Goal: Complete application form: Complete application form

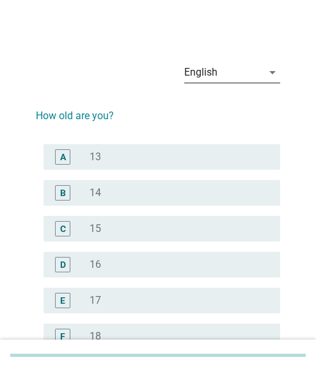
click at [257, 73] on div "English" at bounding box center [223, 72] width 78 height 20
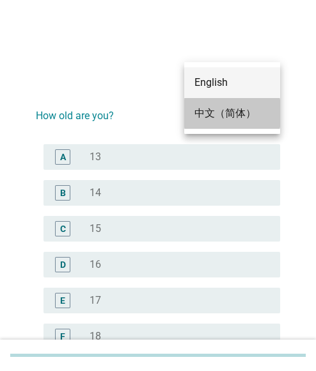
click at [223, 108] on div "中文（简体）" at bounding box center [233, 113] width 76 height 15
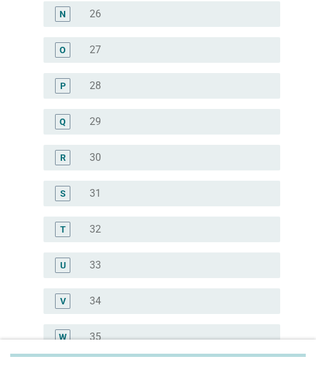
scroll to position [640, 0]
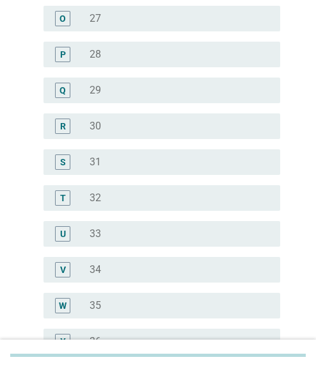
click at [102, 230] on div "radio_button_unchecked 33" at bounding box center [175, 233] width 170 height 13
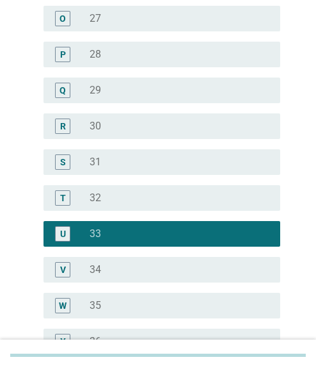
click at [129, 161] on div "radio_button_unchecked 31" at bounding box center [175, 162] width 170 height 13
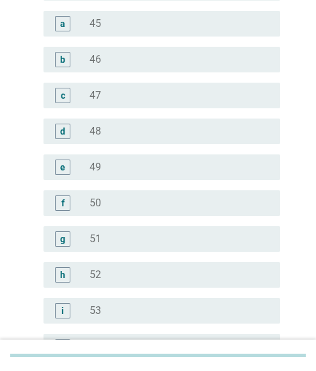
scroll to position [1629, 0]
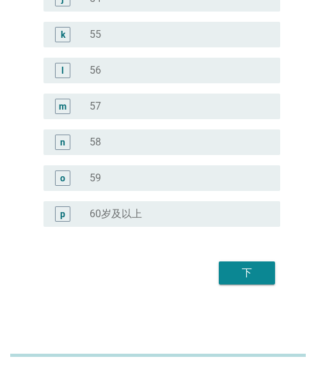
click at [241, 267] on div "下" at bounding box center [247, 272] width 36 height 15
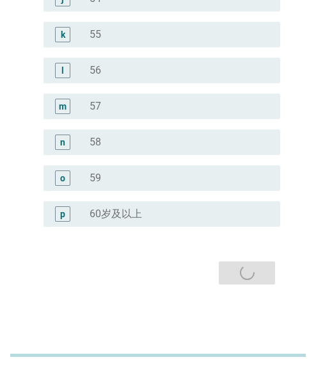
scroll to position [0, 0]
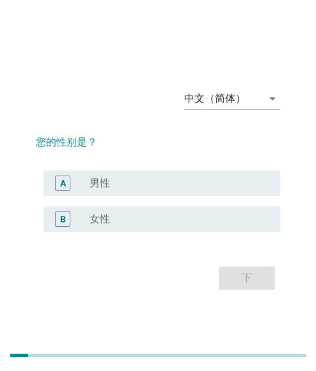
click at [172, 214] on div "radio_button_unchecked 女性" at bounding box center [175, 219] width 170 height 13
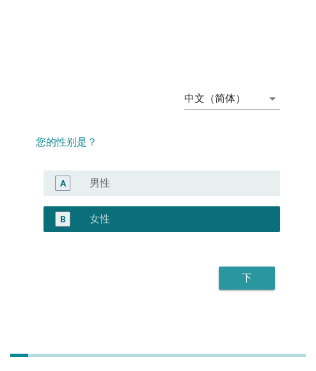
click at [232, 277] on div "下" at bounding box center [247, 277] width 36 height 15
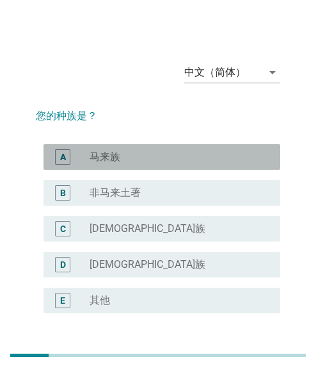
click at [126, 152] on div "radio_button_unchecked 马来族" at bounding box center [175, 157] width 170 height 13
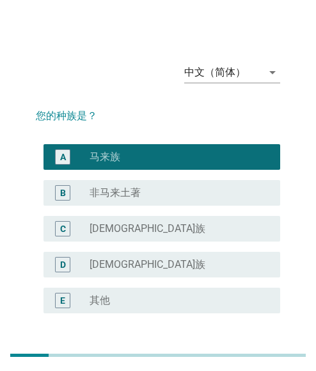
click at [148, 232] on div "radio_button_unchecked [DEMOGRAPHIC_DATA]族" at bounding box center [175, 228] width 170 height 13
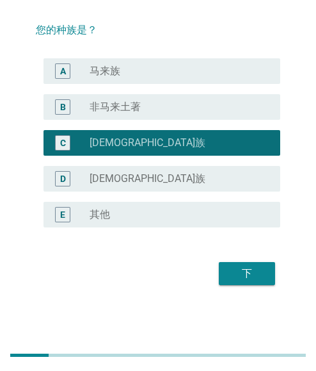
scroll to position [86, 0]
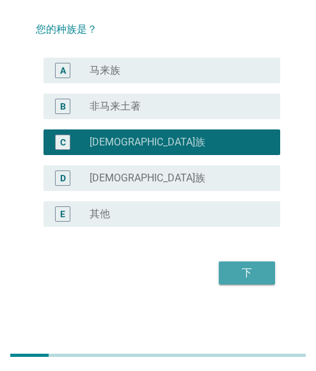
click at [247, 268] on div "下" at bounding box center [247, 272] width 36 height 15
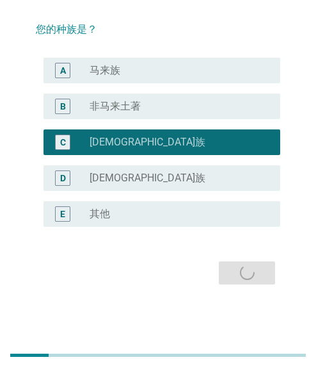
scroll to position [0, 0]
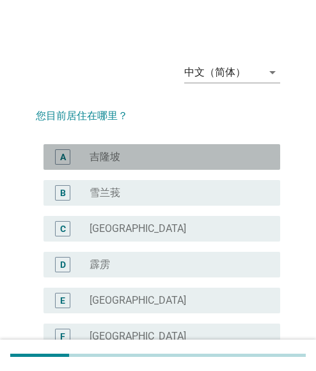
click at [125, 159] on div "radio_button_unchecked 吉隆坡" at bounding box center [175, 157] width 170 height 13
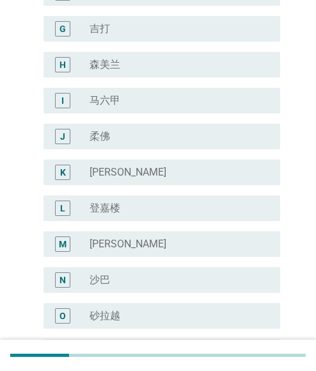
scroll to position [481, 0]
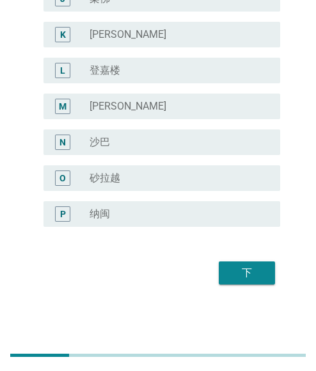
click at [247, 268] on div "下" at bounding box center [247, 272] width 36 height 15
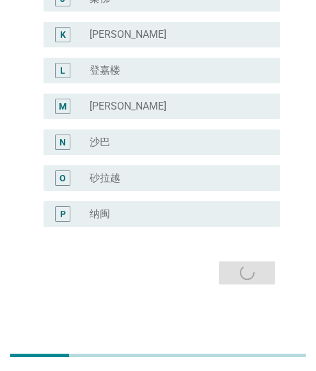
scroll to position [0, 0]
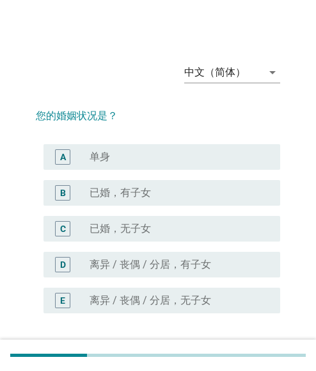
click at [144, 192] on label "已婚，有子女" at bounding box center [120, 192] width 61 height 13
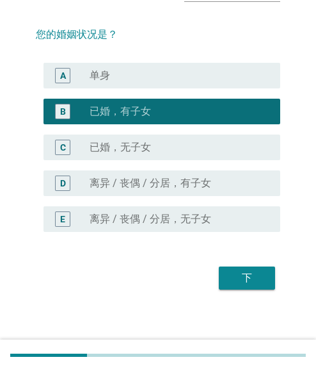
scroll to position [86, 0]
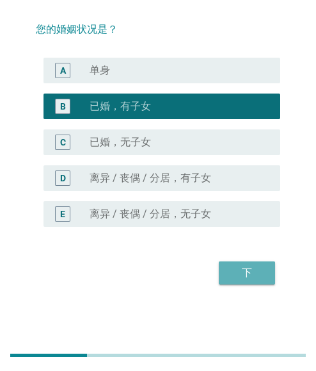
click at [246, 266] on div "下" at bounding box center [247, 272] width 36 height 15
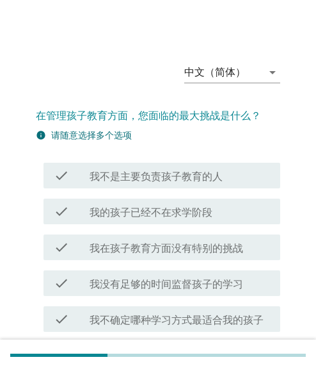
scroll to position [197, 0]
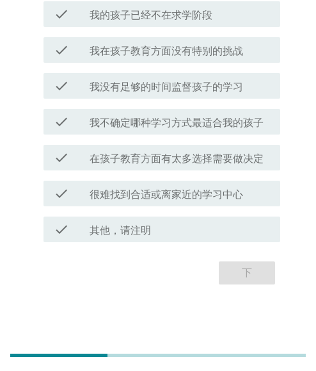
click at [172, 161] on label "在孩子教育方面有太多选择需要做决定" at bounding box center [177, 158] width 174 height 13
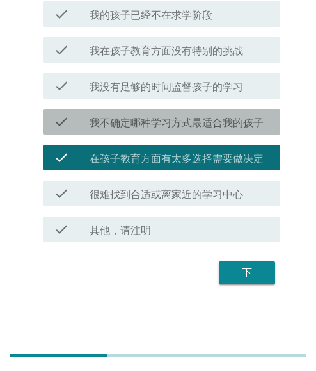
click at [191, 131] on div "check check_box_outline_blank 我不确定哪种学习方式最适合我的孩子" at bounding box center [162, 122] width 237 height 26
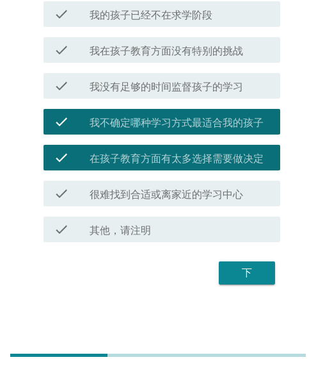
scroll to position [133, 0]
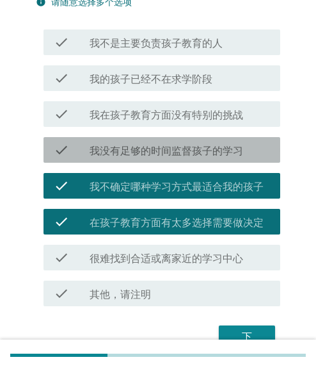
click at [178, 141] on div "check check_box_outline_blank 我没有足够的时间监督孩子的学习" at bounding box center [162, 150] width 237 height 26
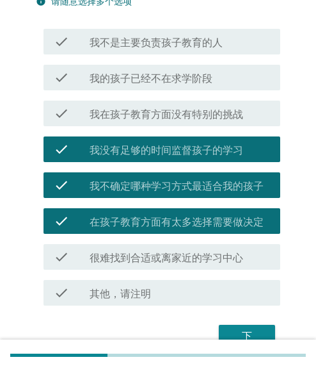
scroll to position [197, 0]
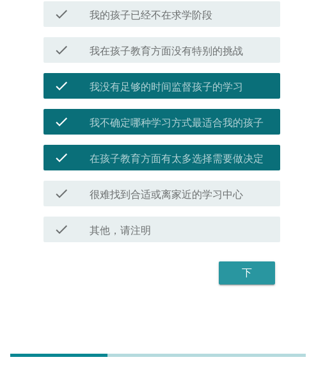
click at [250, 275] on div "下" at bounding box center [247, 272] width 36 height 15
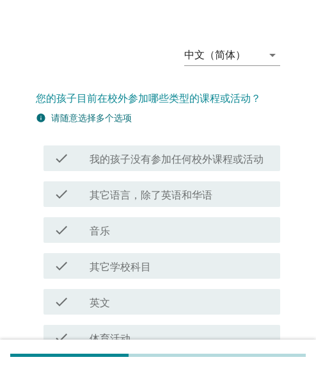
scroll to position [0, 0]
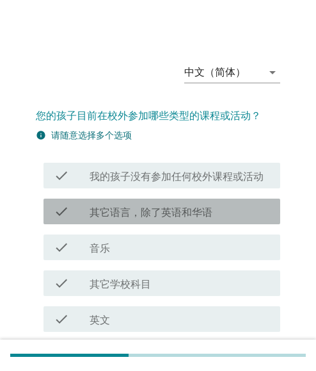
click at [153, 218] on label "其它语言，除了英语和华语" at bounding box center [151, 212] width 123 height 13
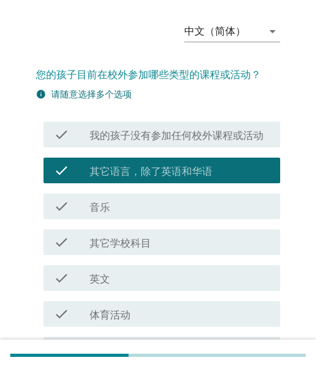
scroll to position [64, 0]
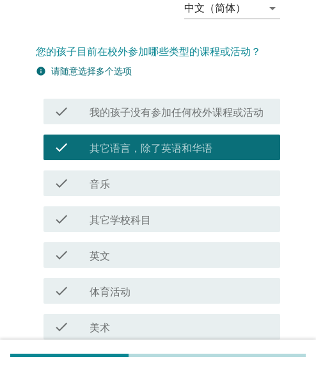
click at [122, 227] on div "check check_box_outline_blank 其它学校科目" at bounding box center [162, 219] width 237 height 26
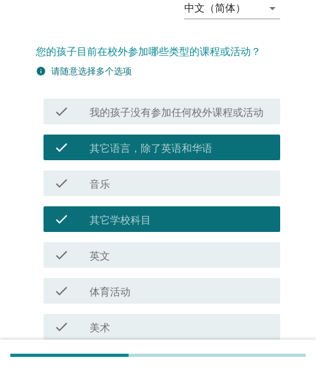
click at [134, 256] on div "check_box_outline_blank 英文" at bounding box center [180, 254] width 181 height 15
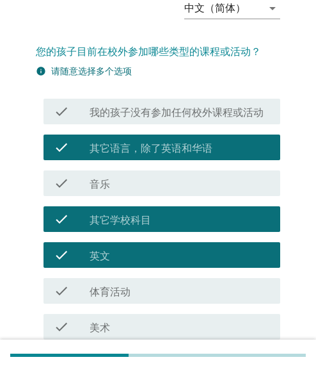
drag, startPoint x: 174, startPoint y: 231, endPoint x: 188, endPoint y: 197, distance: 36.8
click at [174, 231] on div "check check_box_outline_blank 其它学校科目" at bounding box center [162, 219] width 237 height 26
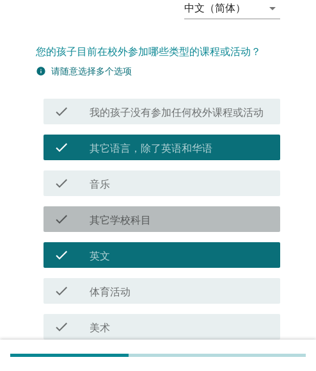
click at [193, 145] on label "其它语言，除了英语和华语" at bounding box center [151, 148] width 123 height 13
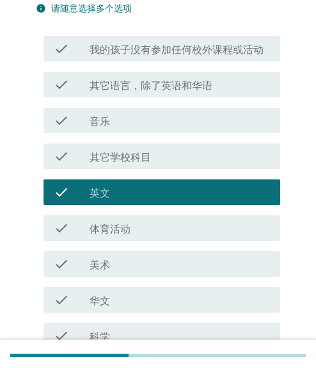
scroll to position [192, 0]
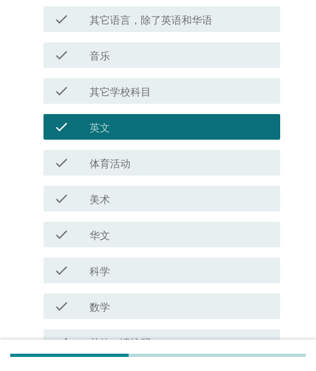
click at [120, 202] on div "check_box_outline_blank 美术" at bounding box center [180, 198] width 181 height 15
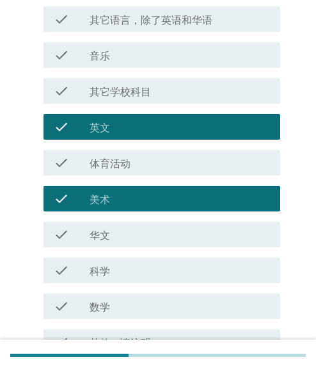
click at [117, 241] on div "check_box_outline_blank 华文" at bounding box center [180, 234] width 181 height 15
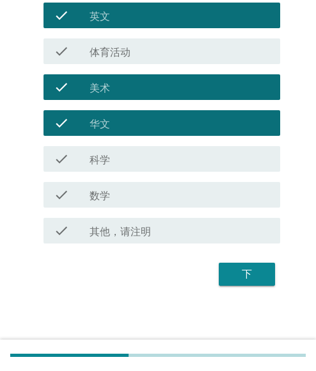
scroll to position [305, 0]
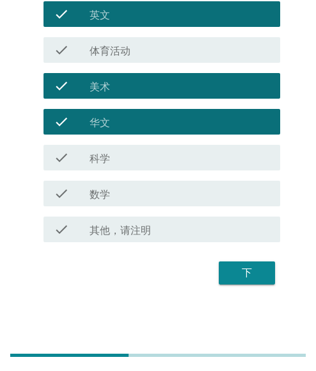
click at [252, 273] on div "下" at bounding box center [247, 272] width 36 height 15
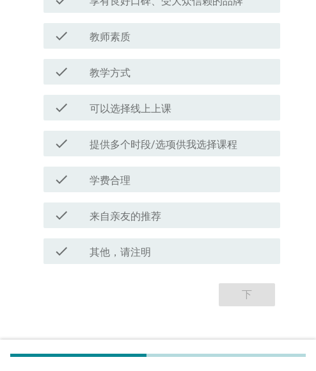
scroll to position [318, 0]
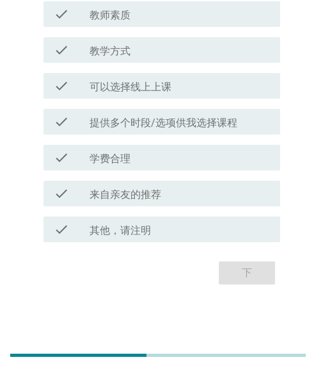
click at [130, 160] on label "学费合理" at bounding box center [110, 158] width 41 height 13
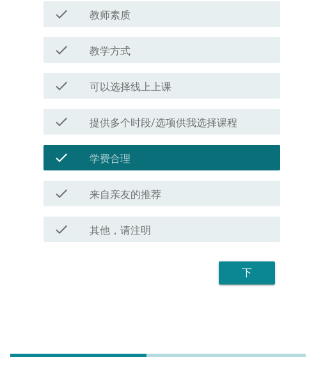
click at [126, 70] on div "check check_box_outline_blank 可以选择线上上课" at bounding box center [158, 86] width 245 height 36
click at [133, 54] on div "check_box_outline_blank 教学方式" at bounding box center [180, 49] width 181 height 15
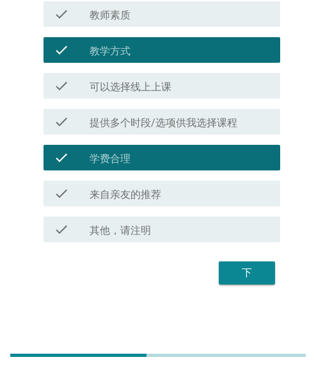
scroll to position [61, 0]
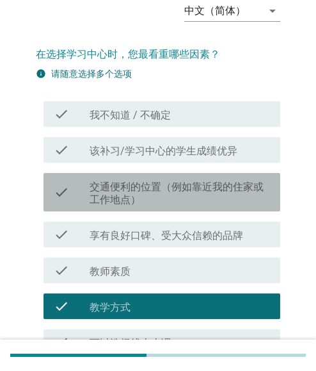
click at [94, 188] on label "交通便利的位置（例如靠近我的住家或工作地点）" at bounding box center [180, 194] width 181 height 26
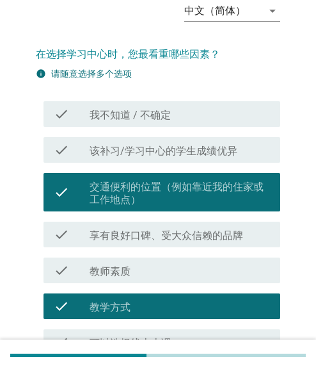
click at [111, 254] on div "check check_box_outline_blank 教师素质" at bounding box center [158, 270] width 245 height 36
click at [195, 236] on label "享有良好口碑、受大众信赖的品牌" at bounding box center [167, 235] width 154 height 13
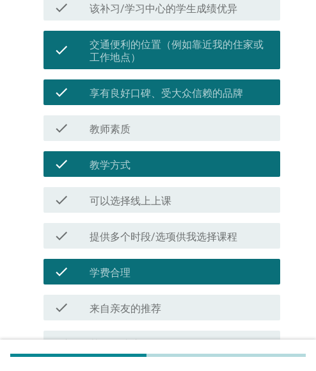
scroll to position [318, 0]
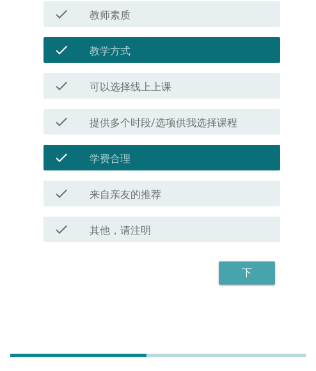
click at [251, 275] on div "下" at bounding box center [247, 272] width 36 height 15
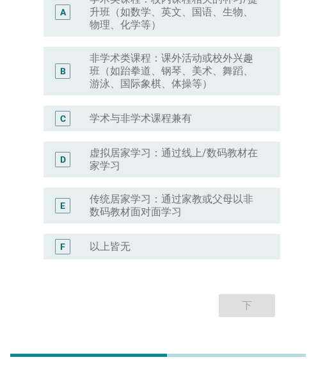
scroll to position [140, 0]
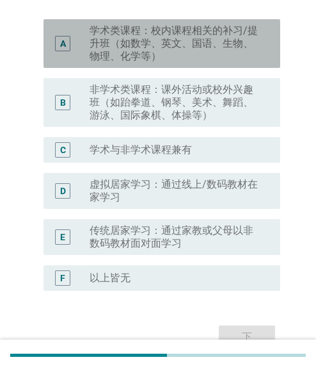
click at [136, 55] on label "学术类课程：校内课程相关的补习/提升班（如数学、英文、国语、生物、物理、化学等）" at bounding box center [175, 43] width 170 height 38
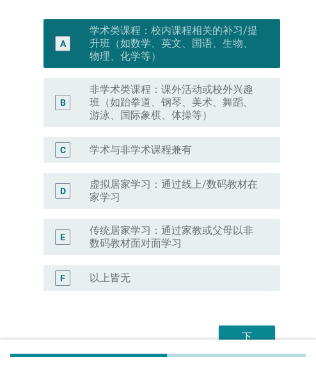
click at [141, 145] on label "学术与非学术课程兼有" at bounding box center [141, 149] width 102 height 13
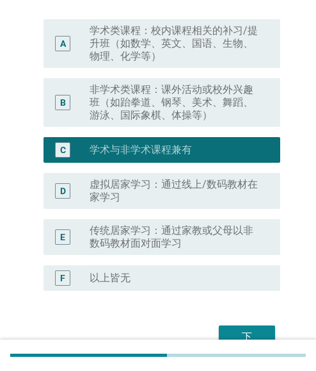
click at [163, 47] on label "学术类课程：校内课程相关的补习/提升班（如数学、英文、国语、生物、物理、化学等）" at bounding box center [175, 43] width 170 height 38
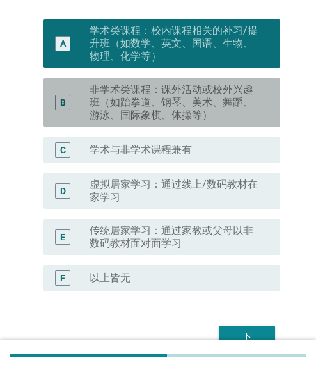
click at [131, 108] on label "非学术类课程：课外活动或校外兴趣班（如跆拳道、钢琴、美术、舞蹈、游泳、国际象棋、体操等）" at bounding box center [175, 102] width 170 height 38
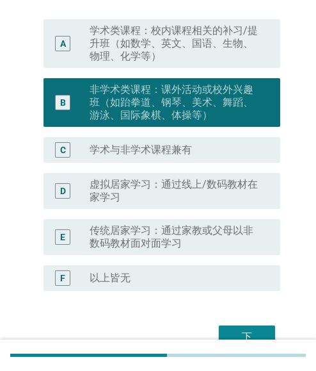
click at [125, 164] on div "C radio_button_unchecked 学术与非学术课程兼有" at bounding box center [158, 150] width 245 height 36
click at [130, 188] on label "虚拟居家学习：通过线上/数码教材在家学习" at bounding box center [175, 191] width 170 height 26
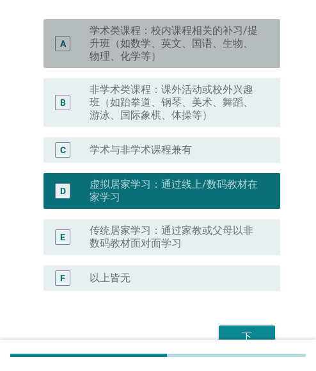
click at [137, 44] on label "学术类课程：校内课程相关的补习/提升班（如数学、英文、国语、生物、物理、化学等）" at bounding box center [175, 43] width 170 height 38
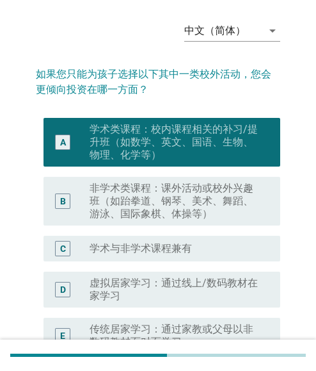
scroll to position [64, 0]
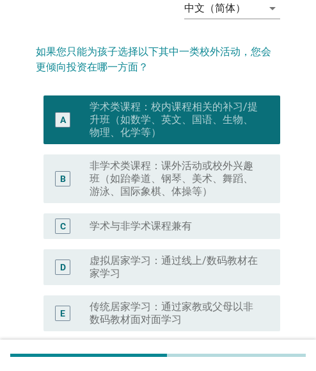
click at [162, 263] on label "虚拟居家学习：通过线上/数码教材在家学习" at bounding box center [175, 267] width 170 height 26
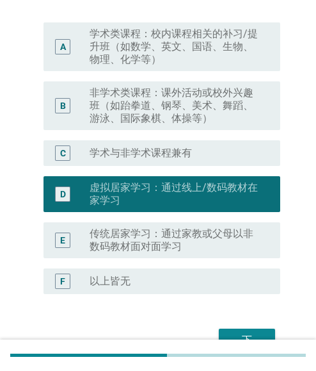
scroll to position [204, 0]
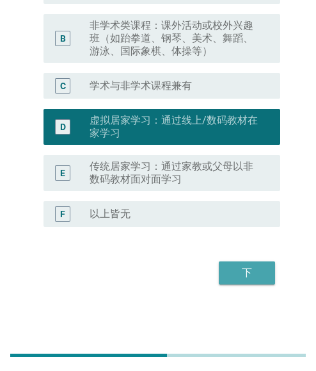
click at [236, 269] on div "下" at bounding box center [247, 272] width 36 height 15
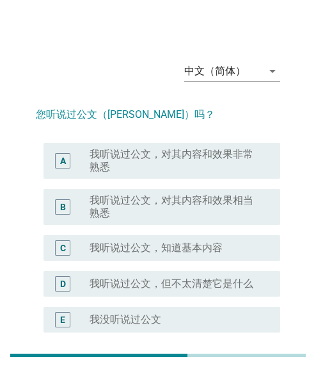
scroll to position [0, 0]
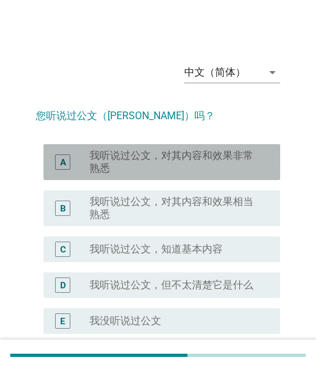
click at [158, 165] on label "我听说过公文，对其内容和效果非常熟悉" at bounding box center [175, 162] width 170 height 26
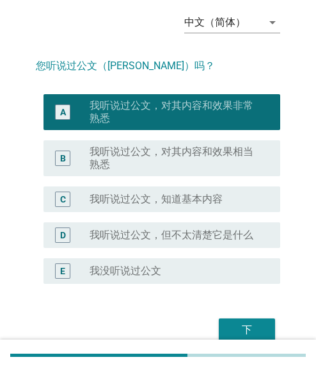
scroll to position [107, 0]
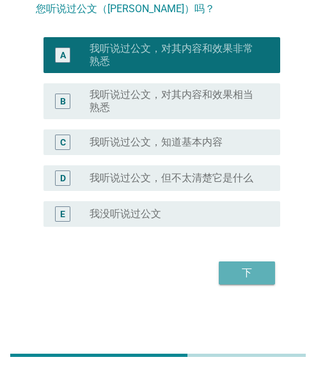
click at [256, 274] on div "下" at bounding box center [247, 272] width 36 height 15
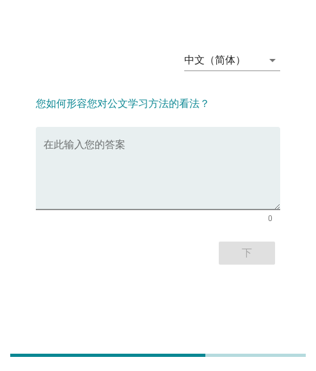
scroll to position [0, 0]
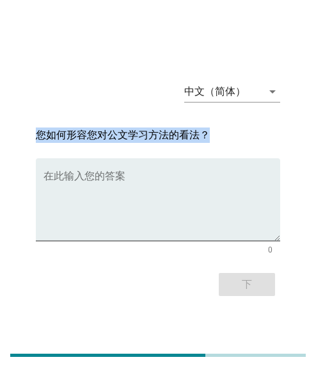
drag, startPoint x: 31, startPoint y: 131, endPoint x: 211, endPoint y: 131, distance: 179.3
click at [211, 131] on div "中文（简体） arrow_drop_down 您如何形容您对公文学习方法的看法？ 在此输入您的答案 0 下" at bounding box center [158, 185] width 265 height 249
copy h2 "您如何形容您对公文学习方法的看法？"
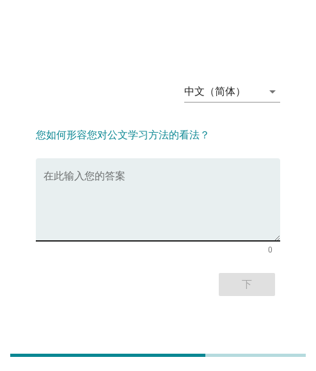
click at [186, 192] on textarea "在此输入您的答案" at bounding box center [162, 207] width 237 height 67
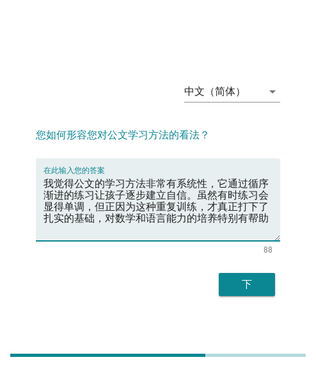
type textarea "我觉得公文的学习方法非常有系统性，它通过循序渐进的练习让孩子逐步建立自信。虽然有时练习会显得单调，但正因为这种重复训练，才真正打下了扎实的基础，对数学和语言能…"
click at [153, 195] on textarea "我觉得公文的学习方法非常有系统性，它通过循序渐进的练习让孩子逐步建立自信。虽然有时练习会显得单调，但正因为这种重复训练，才真正打下了扎实的基础，对数学和语言能…" at bounding box center [162, 207] width 237 height 67
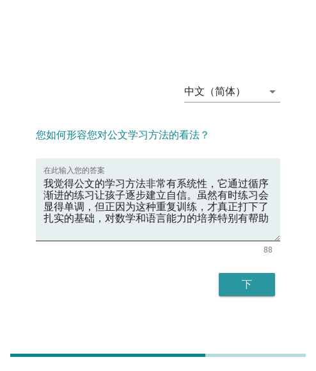
click at [249, 291] on div "下" at bounding box center [247, 284] width 36 height 15
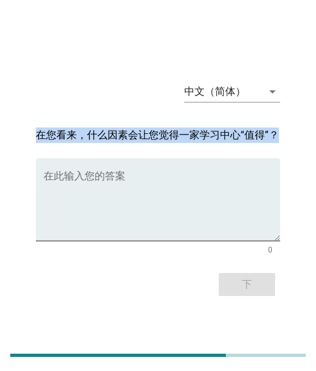
drag, startPoint x: 31, startPoint y: 133, endPoint x: 277, endPoint y: 134, distance: 245.3
click at [277, 134] on div "中文（简体） arrow_drop_down 在您看来，什么因素会让您觉得一家学习中心“值得”？ 在此输入您的答案 0 下" at bounding box center [158, 185] width 265 height 249
copy h2 "在您看来，什么因素会让您觉得一家学习中心“值得”？"
click at [221, 179] on textarea "在此输入您的答案" at bounding box center [162, 207] width 237 height 67
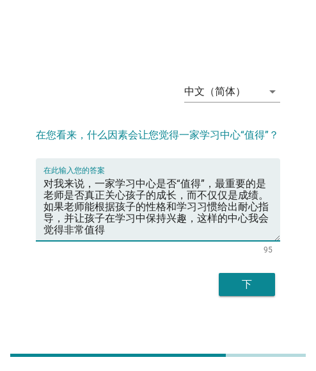
type textarea "对我来说，一家学习中心是否“值得”，最重要的是老师是否真正关心孩子的成长，而不仅仅是成绩。如果老师能根据孩子的性格和学习习惯给出耐心指导，并让孩子在学习中保持…"
click at [101, 222] on textarea "对我来说，一家学习中心是否“值得”，最重要的是老师是否真正关心孩子的成长，而不仅仅是成绩。如果老师能根据孩子的性格和学习习惯给出耐心指导，并让孩子在学习中保持…" at bounding box center [162, 207] width 237 height 67
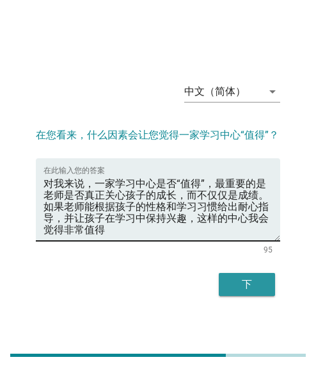
click at [254, 276] on button "下" at bounding box center [247, 284] width 56 height 23
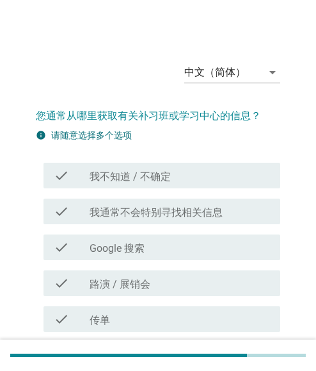
click at [149, 245] on div "check_box_outline_blank Google 搜索" at bounding box center [180, 247] width 181 height 15
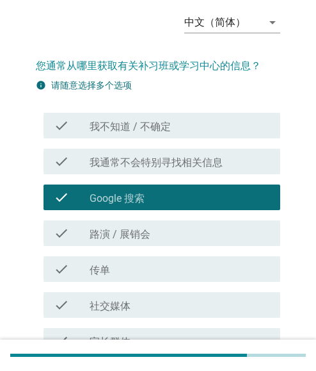
scroll to position [128, 0]
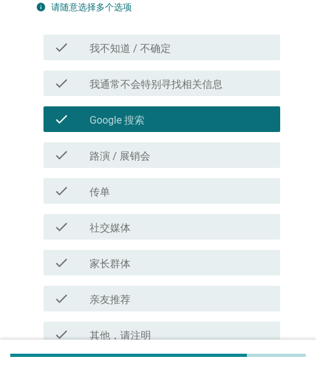
click at [131, 241] on div "check check_box_outline_blank 社交媒体" at bounding box center [158, 227] width 245 height 36
click at [141, 226] on div "check_box_outline_blank 社交媒体" at bounding box center [180, 226] width 181 height 15
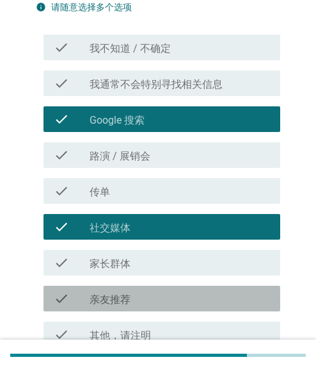
click at [137, 295] on div "check_box_outline_blank 亲友推荐" at bounding box center [180, 298] width 181 height 15
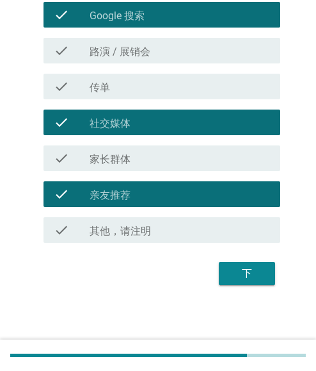
scroll to position [233, 0]
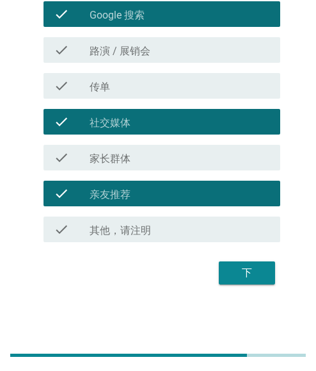
click at [131, 160] on label "家长群体" at bounding box center [110, 158] width 41 height 13
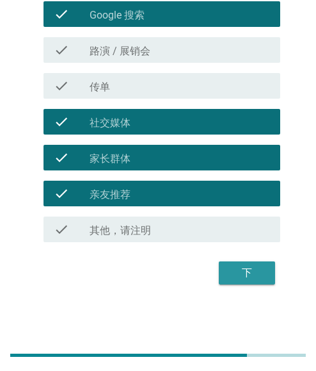
click at [246, 268] on div "下" at bounding box center [247, 272] width 36 height 15
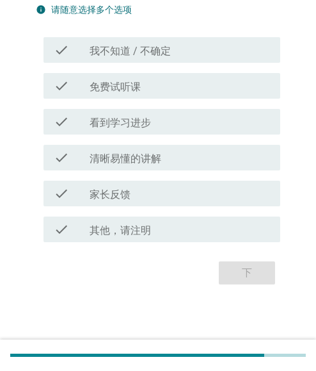
scroll to position [0, 0]
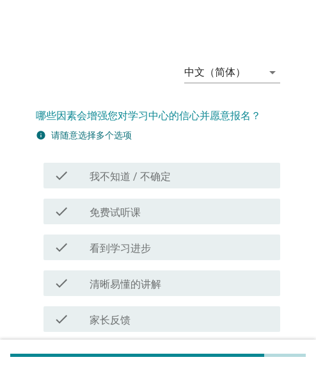
click at [197, 213] on div "check_box_outline_blank 免费试听课" at bounding box center [180, 211] width 181 height 15
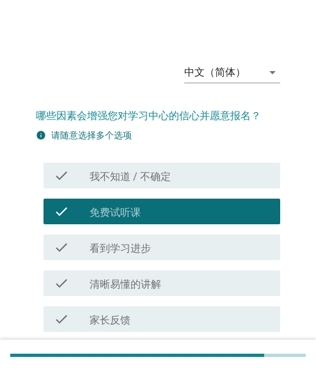
click at [151, 276] on div "check_box_outline_blank 清晰易懂的讲解" at bounding box center [180, 282] width 181 height 15
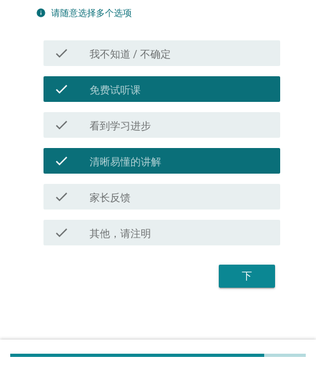
scroll to position [126, 0]
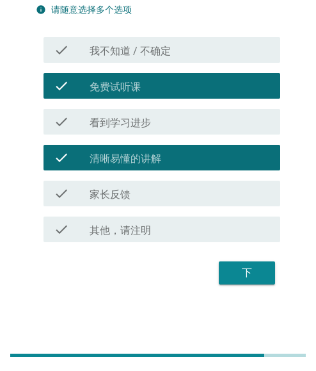
click at [128, 196] on label "家长反馈" at bounding box center [110, 194] width 41 height 13
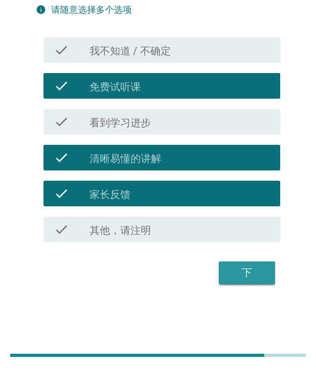
click at [241, 263] on button "下" at bounding box center [247, 272] width 56 height 23
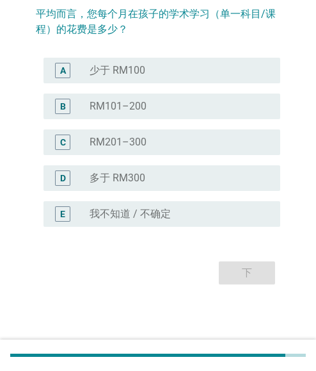
scroll to position [0, 0]
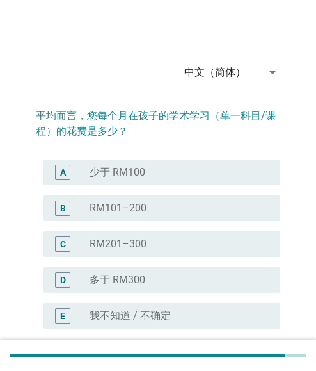
click at [156, 276] on div "radio_button_unchecked 多于 RM300" at bounding box center [175, 279] width 170 height 13
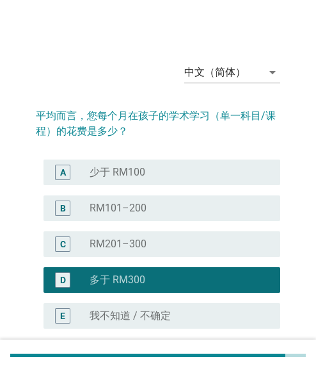
scroll to position [102, 0]
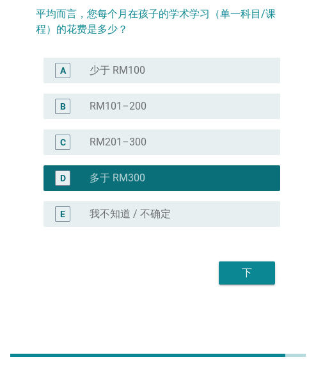
click at [245, 274] on div "下" at bounding box center [247, 272] width 36 height 15
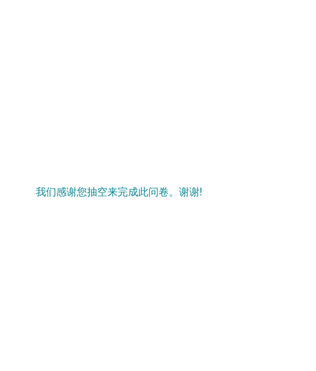
scroll to position [0, 0]
